Goal: Task Accomplishment & Management: Use online tool/utility

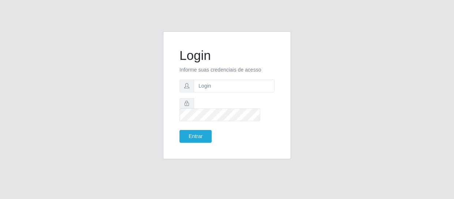
click at [221, 87] on input "text" at bounding box center [234, 86] width 81 height 13
type input "[EMAIL_ADDRESS][DOMAIN_NAME]"
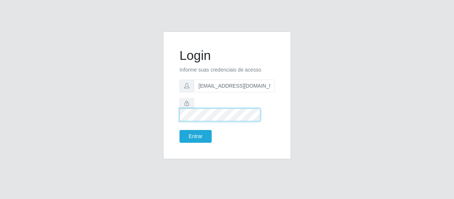
click at [180, 130] on button "Entrar" at bounding box center [196, 136] width 32 height 13
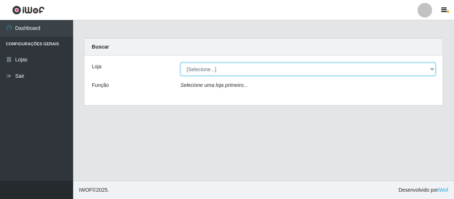
click at [430, 68] on select "[Selecione...] SuperFácil Atacado - São Gonçalo do Amarante" at bounding box center [308, 69] width 255 height 13
select select "408"
click at [181, 63] on select "[Selecione...] SuperFácil Atacado - São Gonçalo do Amarante" at bounding box center [308, 69] width 255 height 13
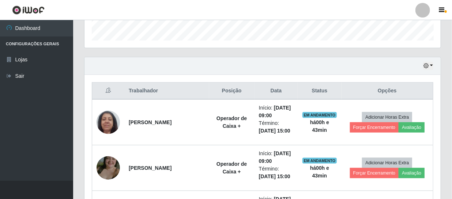
scroll to position [233, 0]
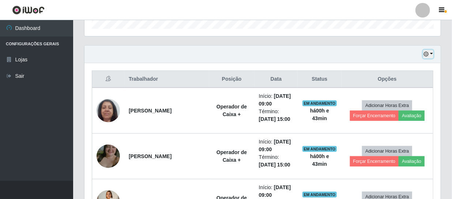
click at [426, 54] on icon "button" at bounding box center [426, 54] width 5 height 5
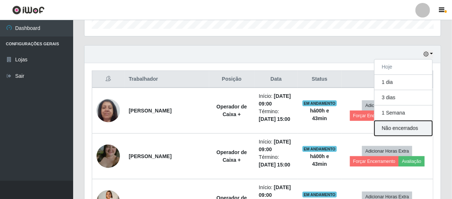
click at [415, 131] on button "Não encerrados" at bounding box center [404, 128] width 58 height 15
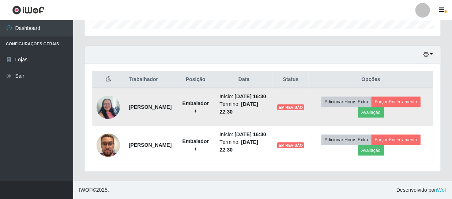
scroll to position [247, 0]
click at [372, 102] on button "Forçar Encerramento" at bounding box center [396, 102] width 49 height 10
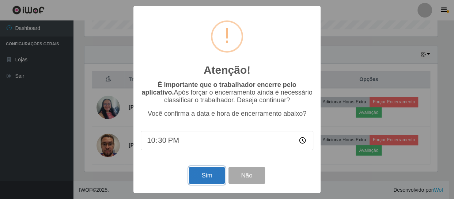
click at [216, 175] on button "Sim" at bounding box center [206, 175] width 35 height 17
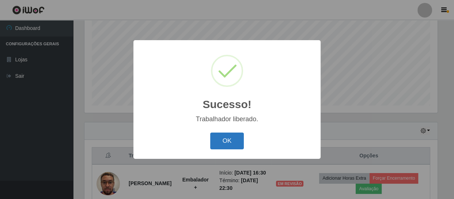
click at [224, 140] on button "OK" at bounding box center [227, 141] width 34 height 17
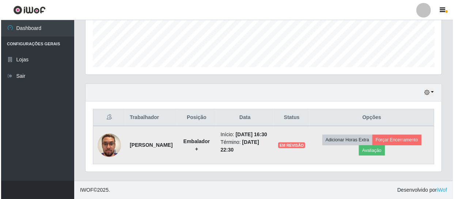
scroll to position [201, 0]
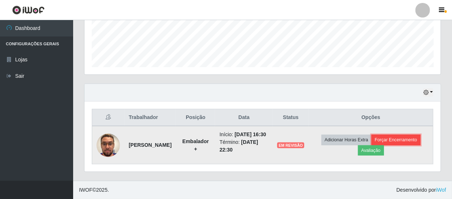
click at [372, 145] on button "Forçar Encerramento" at bounding box center [396, 140] width 49 height 10
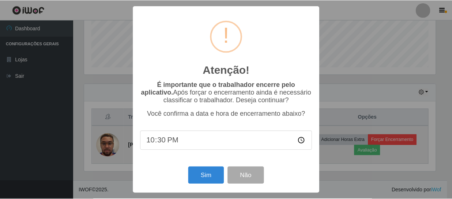
scroll to position [152, 353]
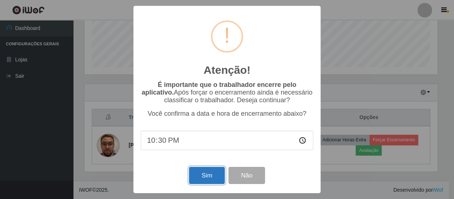
click at [206, 177] on button "Sim" at bounding box center [206, 175] width 35 height 17
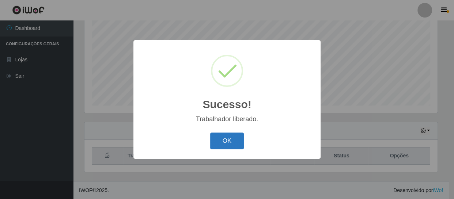
click at [223, 145] on button "OK" at bounding box center [227, 141] width 34 height 17
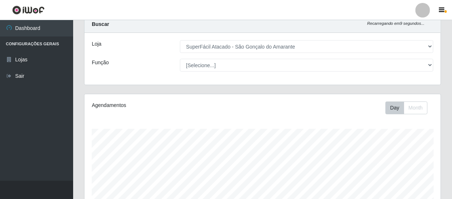
scroll to position [0, 0]
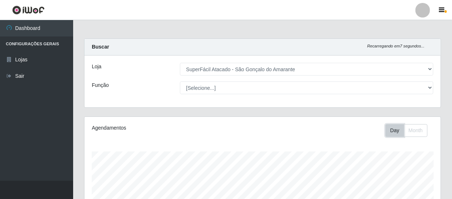
click at [395, 130] on button "Day" at bounding box center [395, 130] width 19 height 13
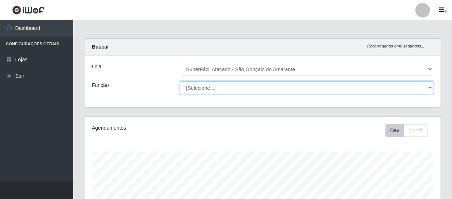
click at [431, 87] on select "[Selecione...] Auxiliar de Estacionamento Auxiliar de Estacionamento + Auxiliar…" at bounding box center [307, 88] width 254 height 13
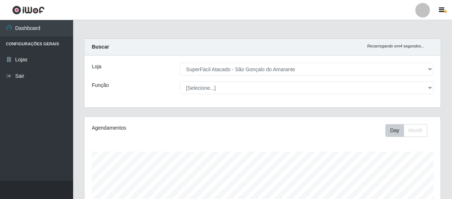
click at [23, 127] on ul "Dashboard Configurações Gerais Lojas Sair" at bounding box center [36, 100] width 73 height 161
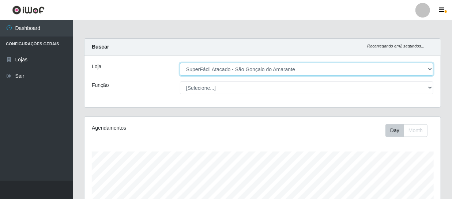
click at [432, 70] on select "[Selecione...] SuperFácil Atacado - São Gonçalo do Amarante" at bounding box center [307, 69] width 254 height 13
click at [180, 63] on select "[Selecione...] SuperFácil Atacado - São Gonçalo do Amarante" at bounding box center [307, 69] width 254 height 13
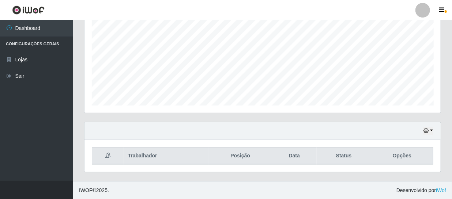
scroll to position [56, 0]
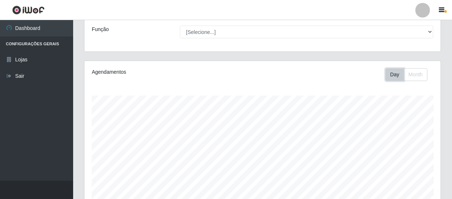
click at [399, 74] on button "Day" at bounding box center [395, 74] width 19 height 13
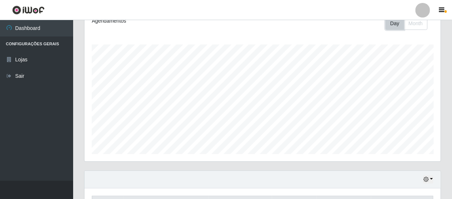
scroll to position [156, 0]
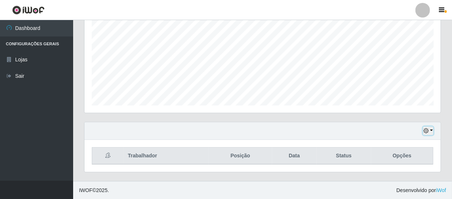
click at [427, 129] on icon "button" at bounding box center [426, 130] width 5 height 5
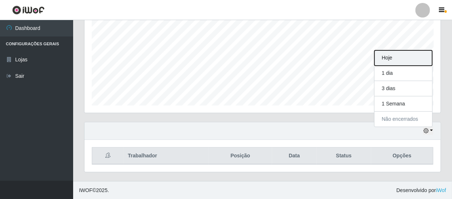
click at [393, 61] on button "Hoje" at bounding box center [404, 57] width 58 height 15
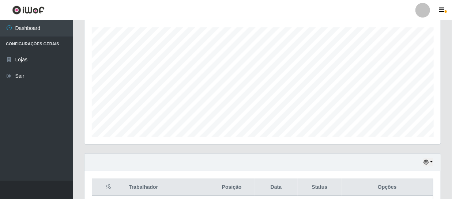
scroll to position [0, 0]
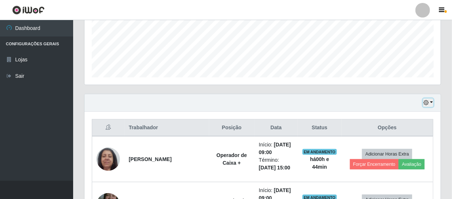
click at [428, 104] on icon "button" at bounding box center [426, 102] width 5 height 5
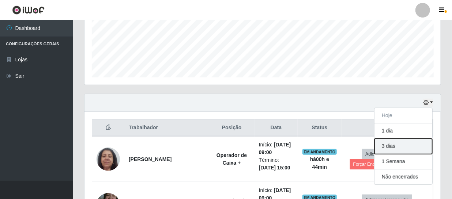
click at [403, 144] on button "3 dias" at bounding box center [404, 146] width 58 height 15
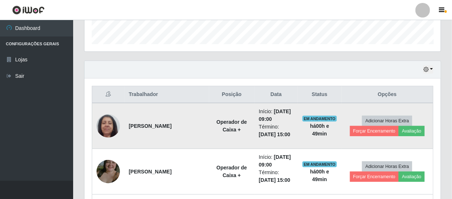
scroll to position [251, 0]
